Goal: Task Accomplishment & Management: Use online tool/utility

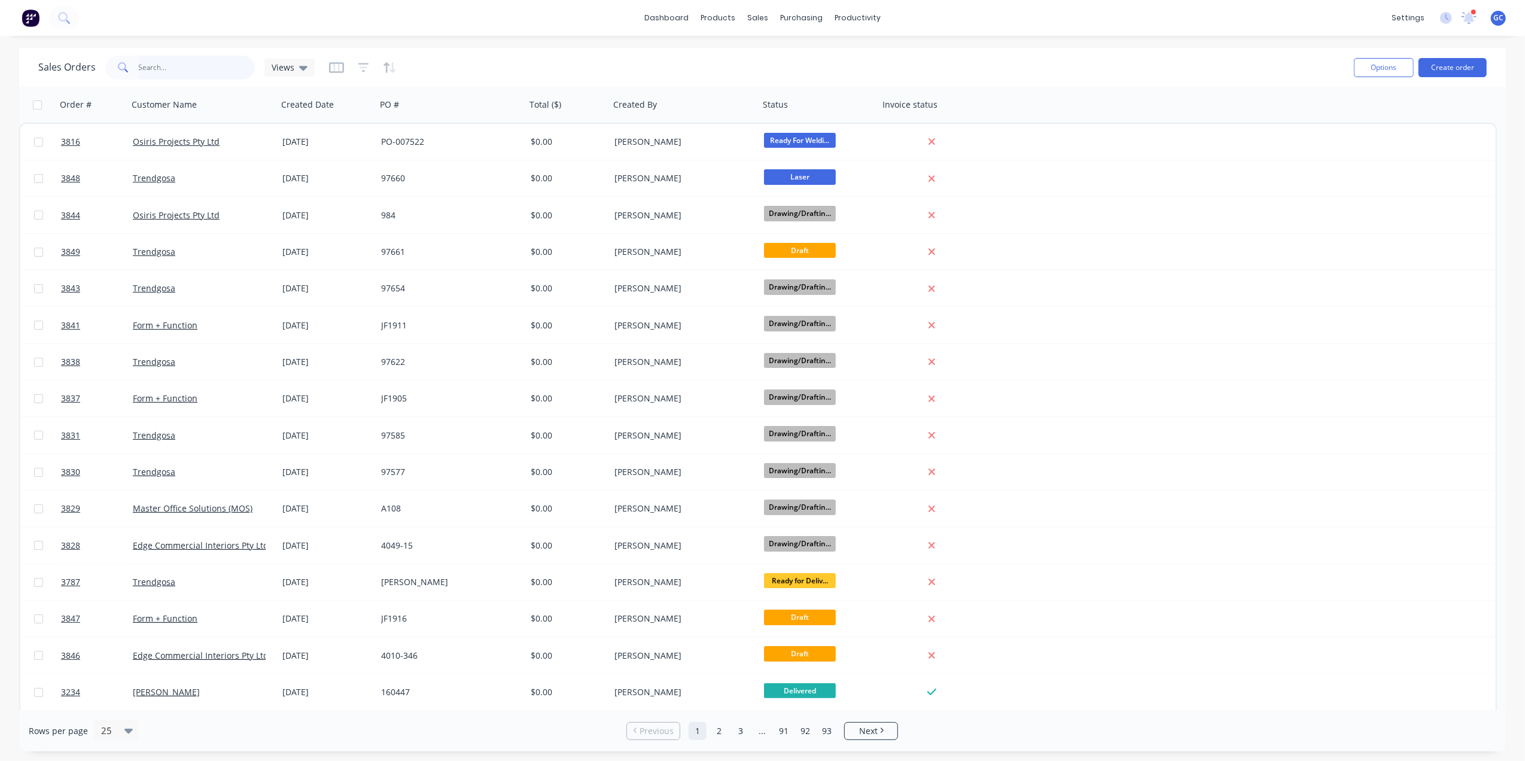
click at [190, 60] on input "text" at bounding box center [197, 68] width 117 height 24
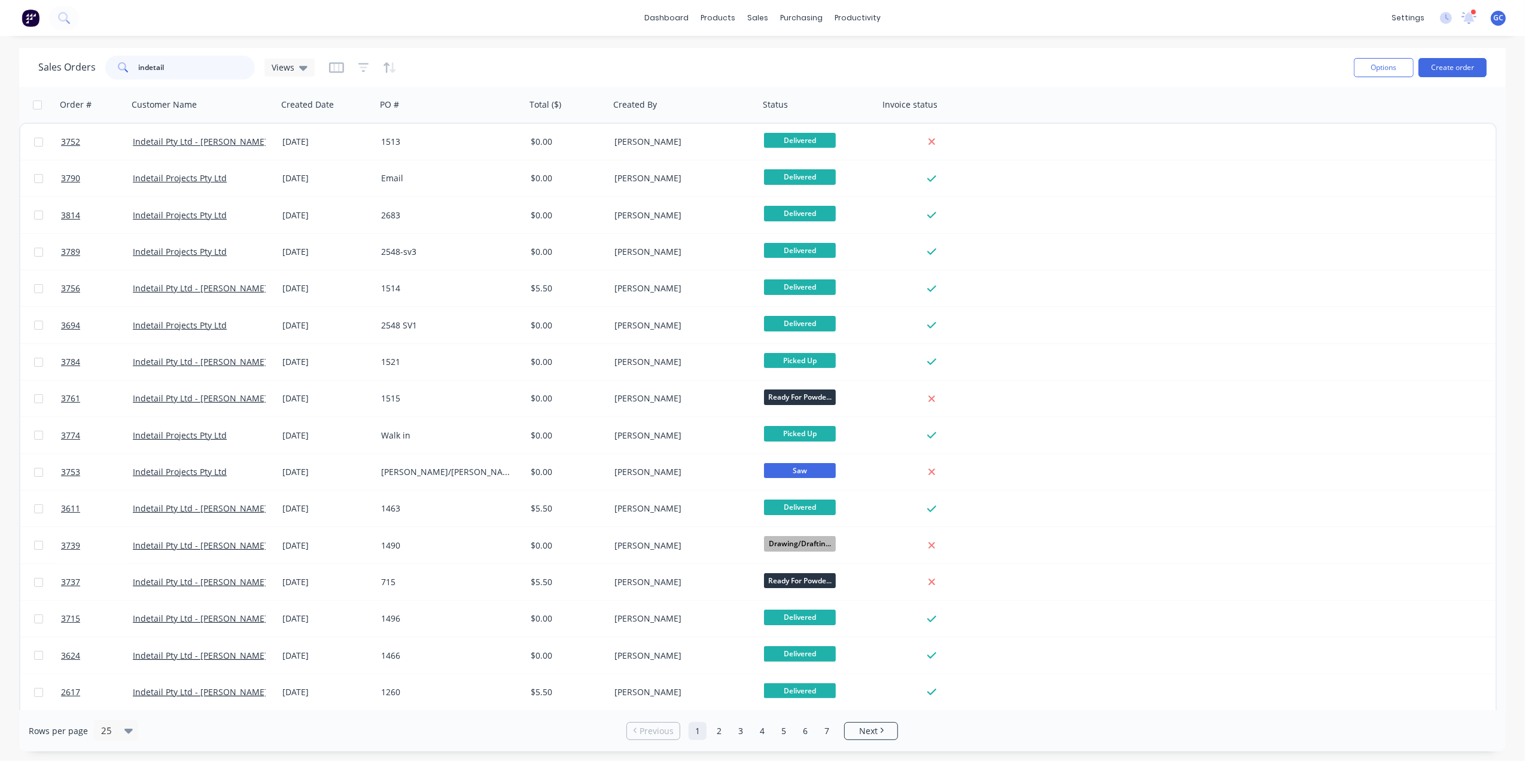
drag, startPoint x: 219, startPoint y: 71, endPoint x: 10, endPoint y: 65, distance: 208.9
click at [10, 65] on div "Sales Orders indetail Views Options Create order Order # Customer Name Created …" at bounding box center [762, 400] width 1525 height 704
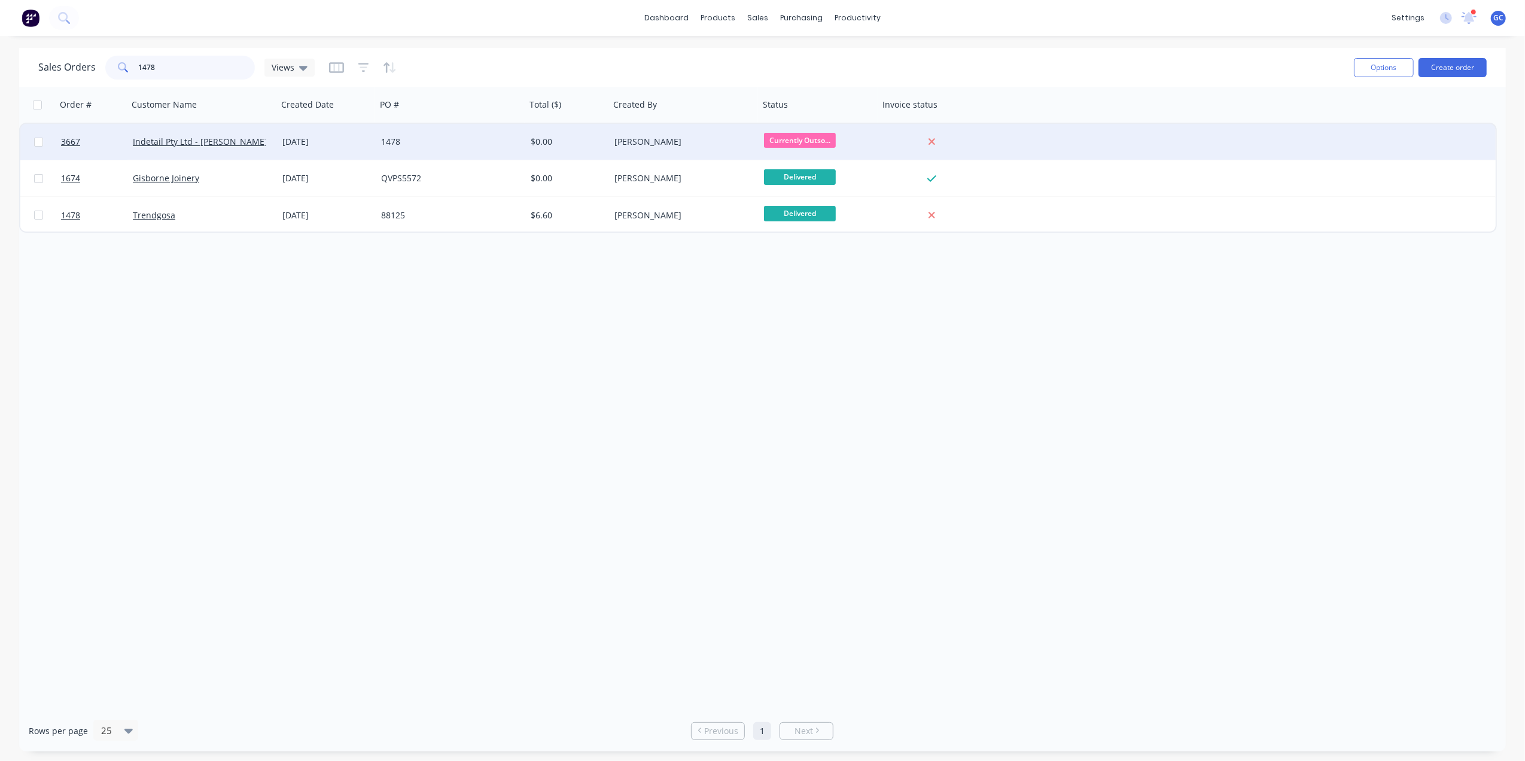
type input "1478"
click at [480, 137] on div "1478" at bounding box center [447, 142] width 133 height 12
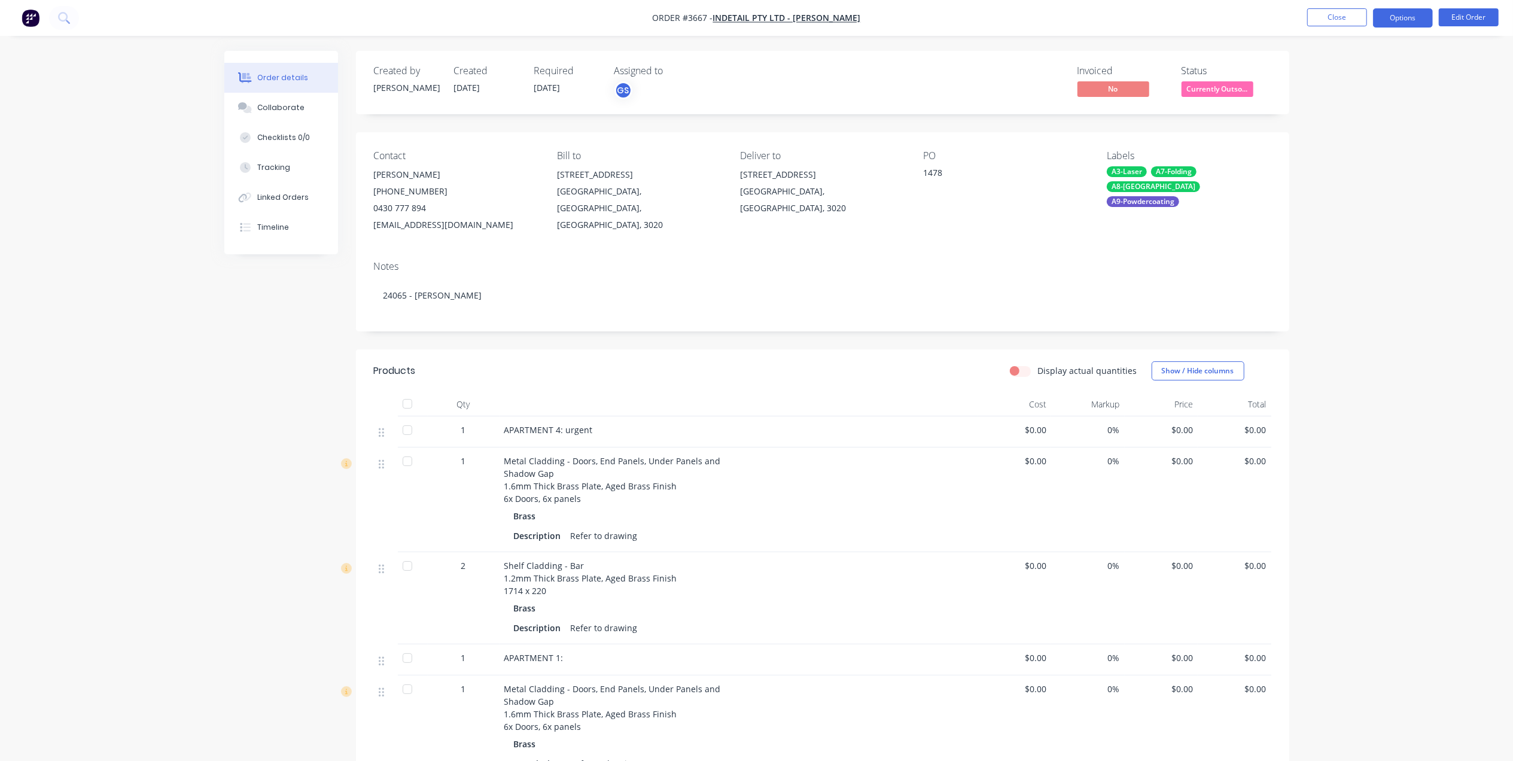
click at [1416, 25] on button "Options" at bounding box center [1403, 17] width 60 height 19
click at [1368, 170] on div "Delivery Docket" at bounding box center [1367, 168] width 110 height 17
click at [1356, 138] on div "Custom" at bounding box center [1367, 144] width 110 height 17
click at [1325, 116] on div "Without pricing" at bounding box center [1367, 120] width 110 height 17
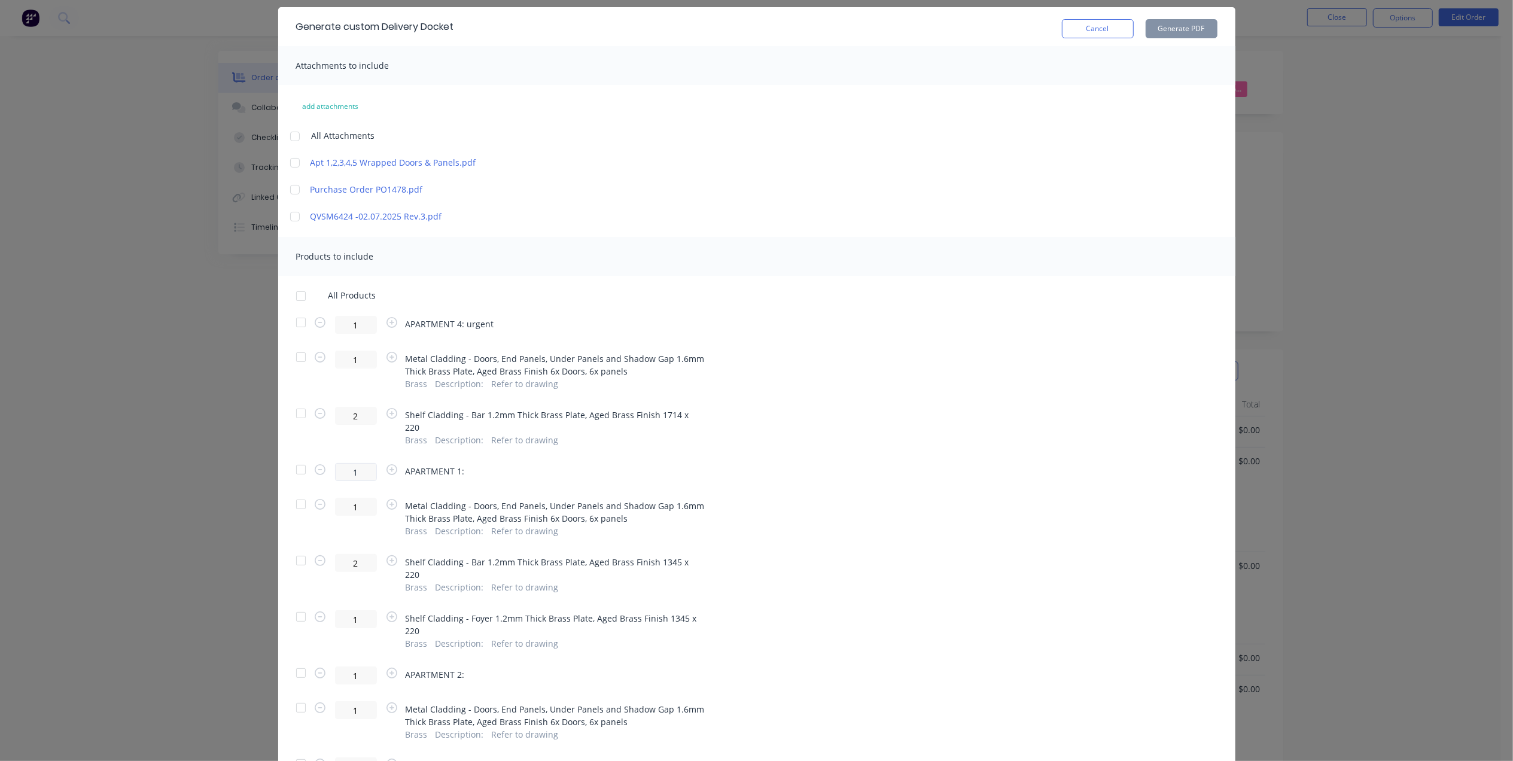
scroll to position [80, 0]
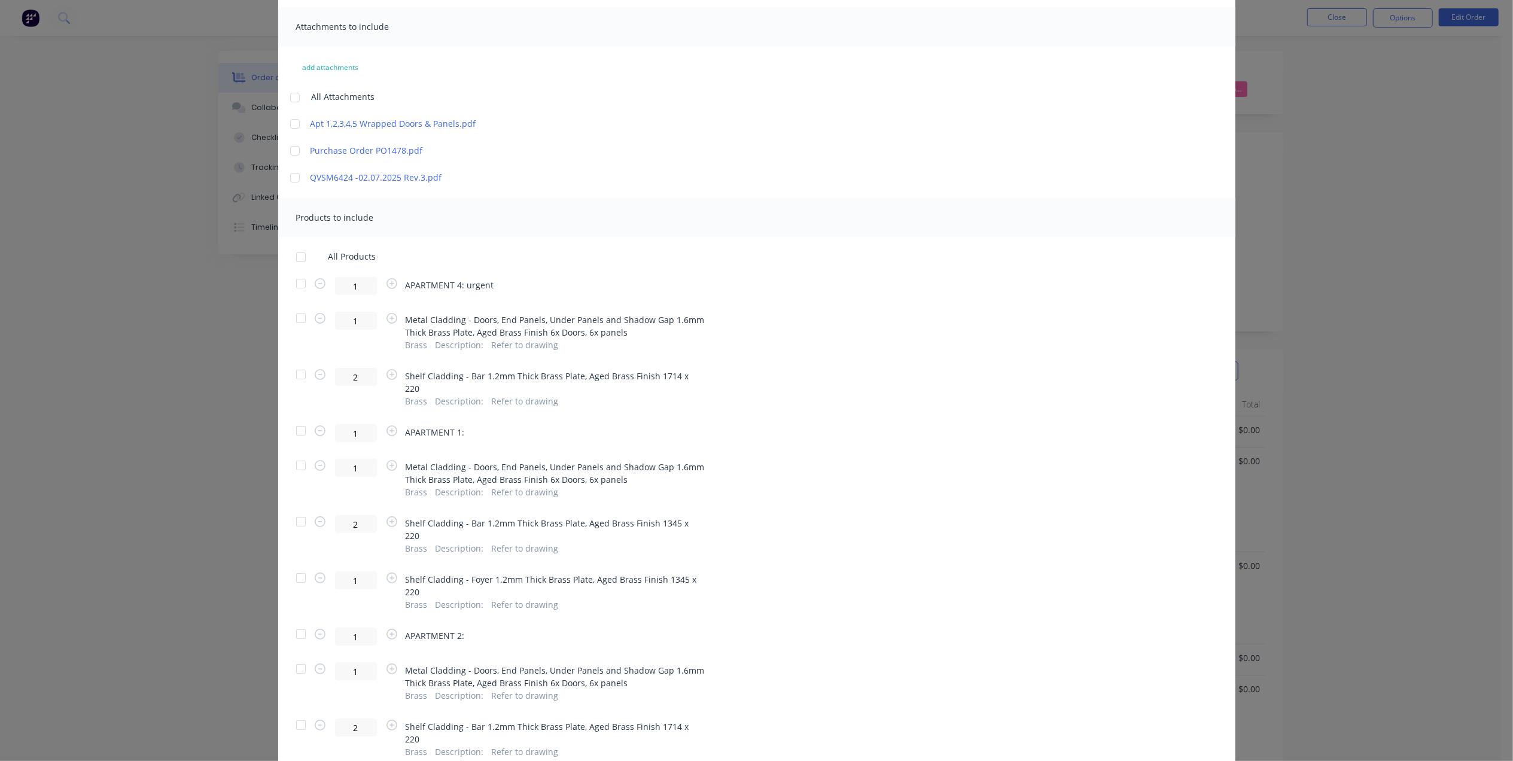
click at [295, 276] on div at bounding box center [301, 284] width 24 height 24
click at [293, 311] on div at bounding box center [301, 318] width 24 height 24
click at [293, 361] on div "All Products 1 APARTMENT 4: urgent 1 Metal Cladding - Doors, End Panels, Under …" at bounding box center [757, 651] width 958 height 801
click at [297, 376] on div at bounding box center [301, 375] width 24 height 24
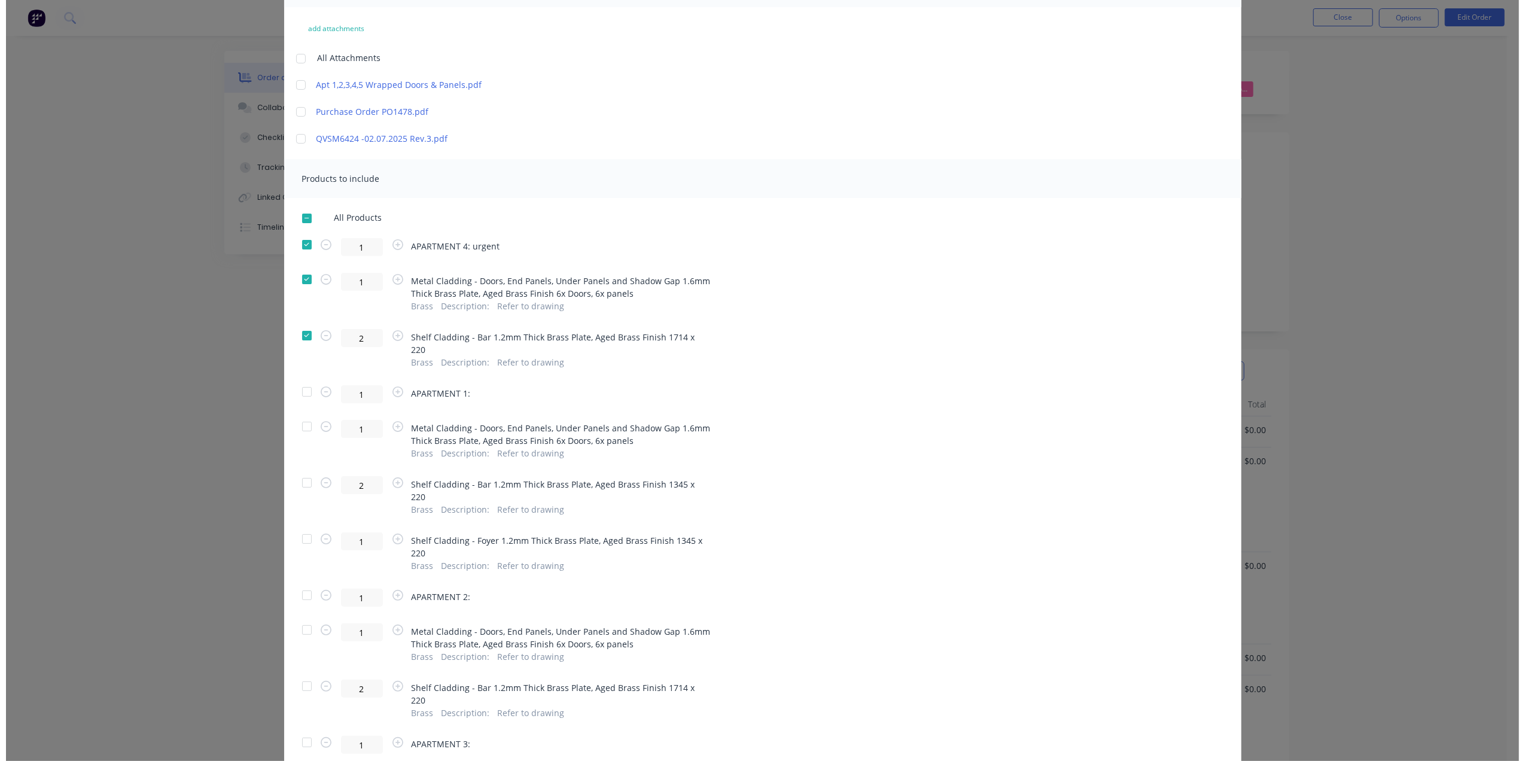
scroll to position [0, 0]
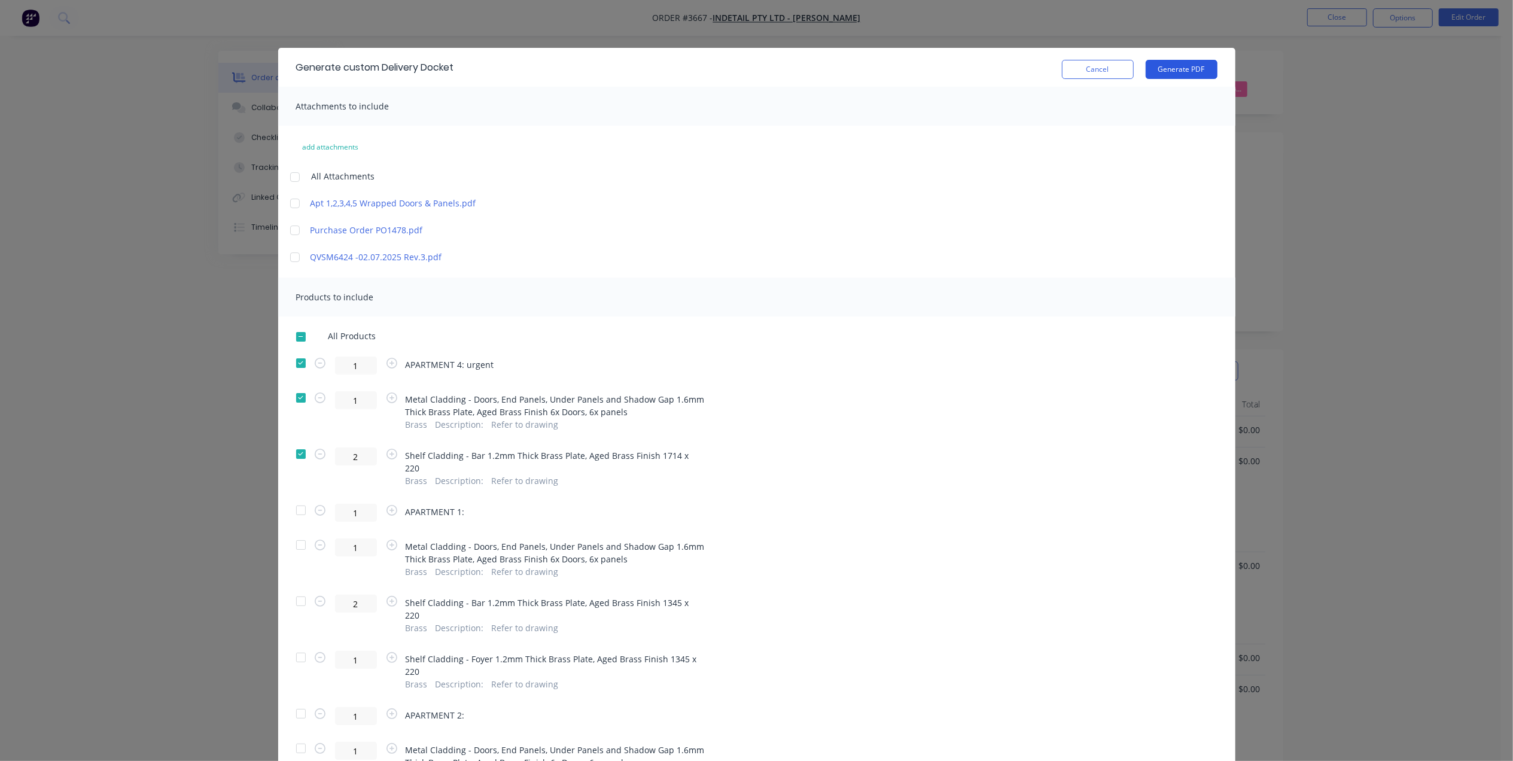
click at [1181, 60] on button "Generate PDF" at bounding box center [1182, 69] width 72 height 19
click at [1096, 62] on button "Cancel" at bounding box center [1098, 69] width 72 height 19
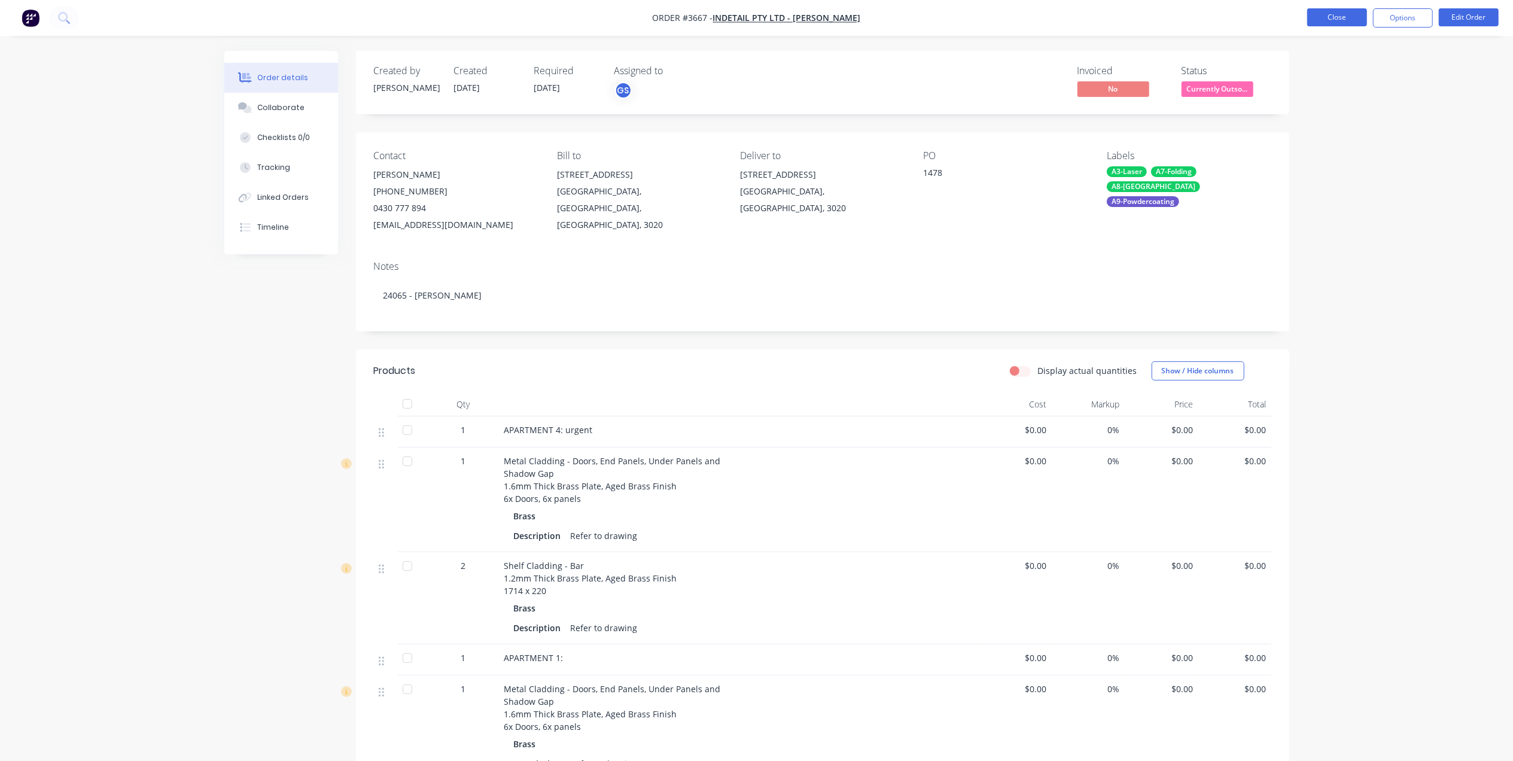
click at [1342, 17] on button "Close" at bounding box center [1338, 17] width 60 height 18
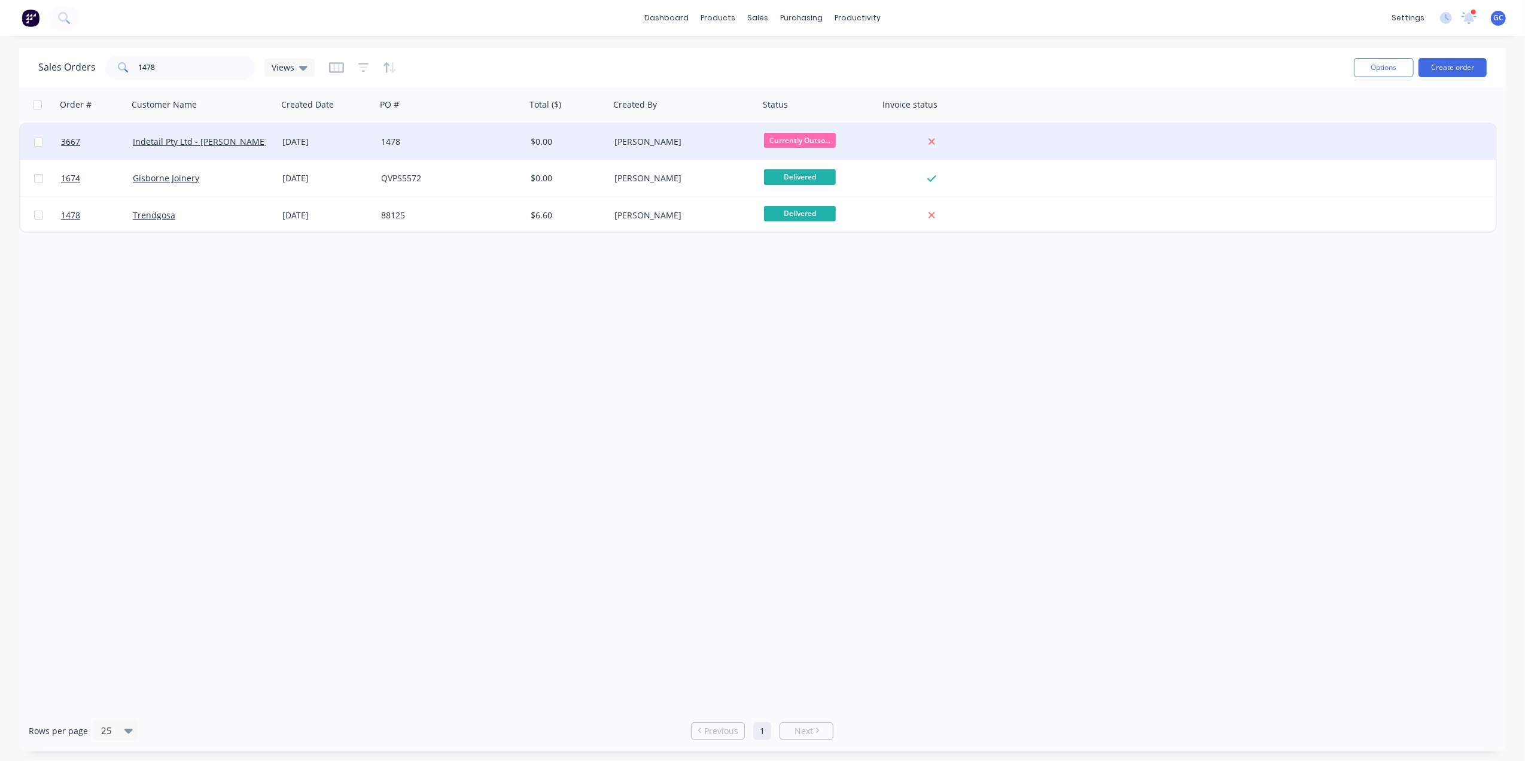
click at [834, 135] on span "Currently Outso..." at bounding box center [800, 140] width 72 height 15
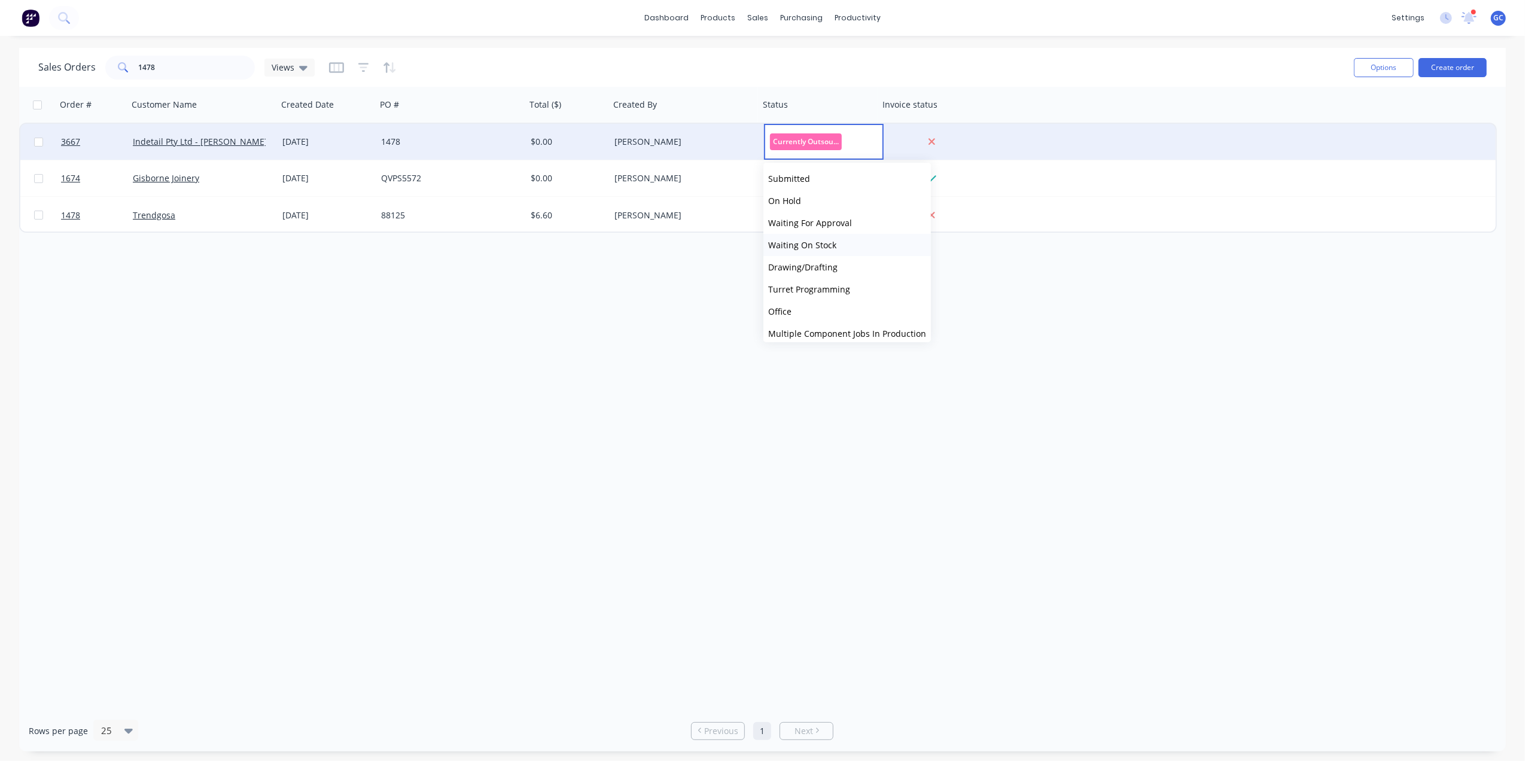
click at [829, 244] on span "Waiting On Stock" at bounding box center [802, 244] width 68 height 11
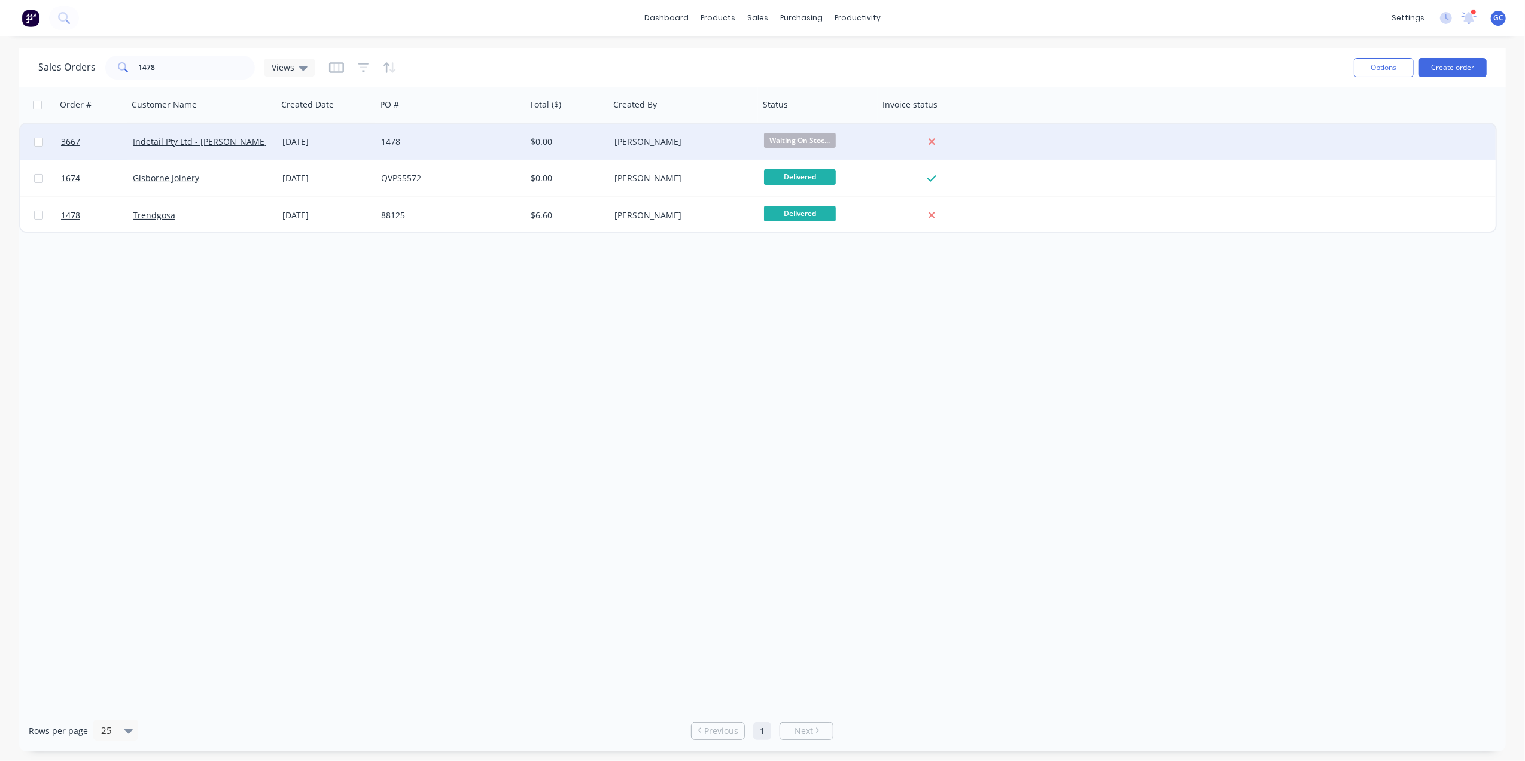
click at [974, 432] on div "Order # Customer Name Created Date PO # Total ($) Created By Status Invoice sta…" at bounding box center [762, 399] width 1487 height 624
